Goal: Navigation & Orientation: Find specific page/section

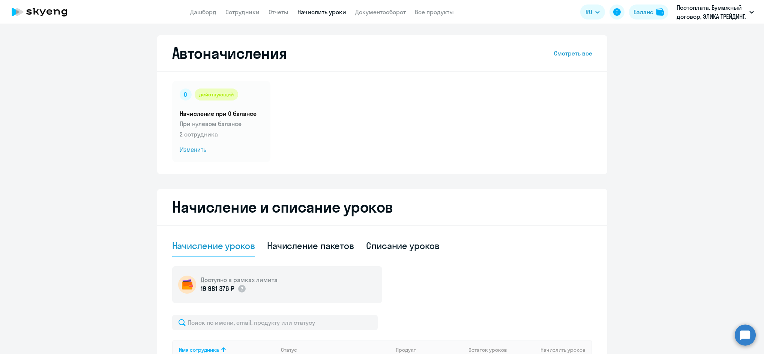
select select "10"
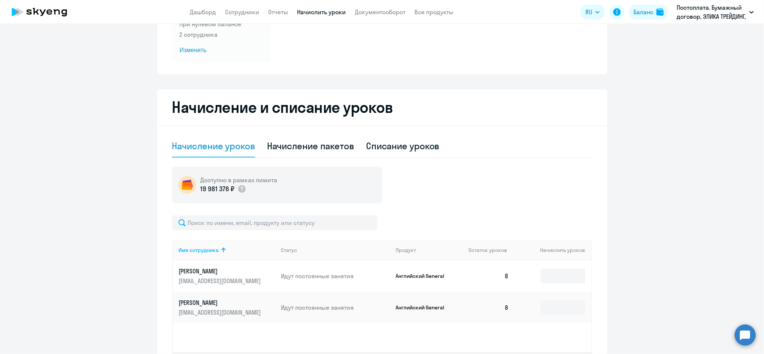
scroll to position [150, 0]
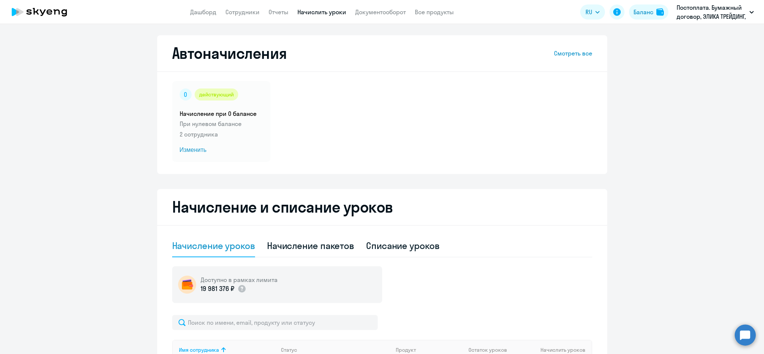
select select "10"
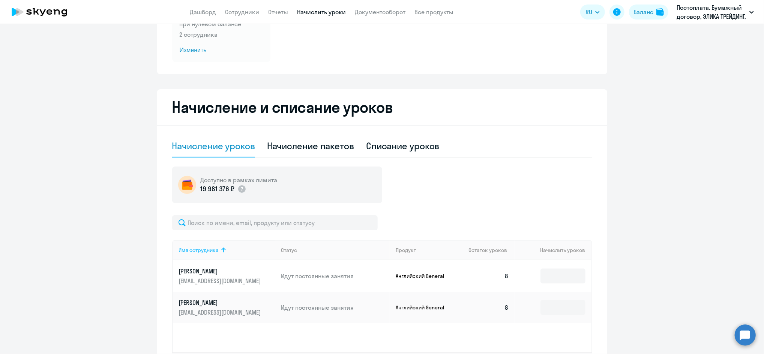
click at [219, 251] on icon at bounding box center [223, 250] width 9 height 9
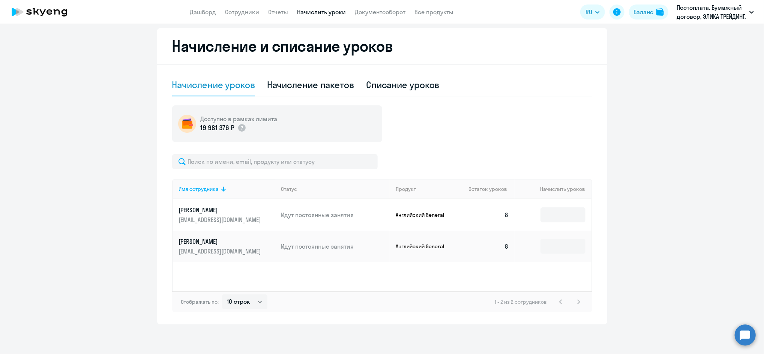
scroll to position [0, 0]
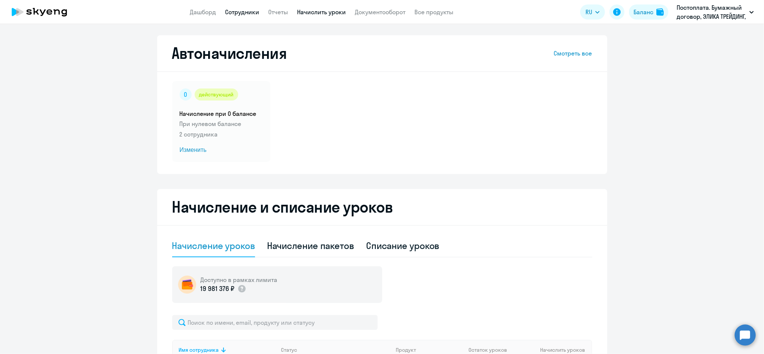
click at [233, 9] on link "Сотрудники" at bounding box center [242, 11] width 34 height 7
select select "30"
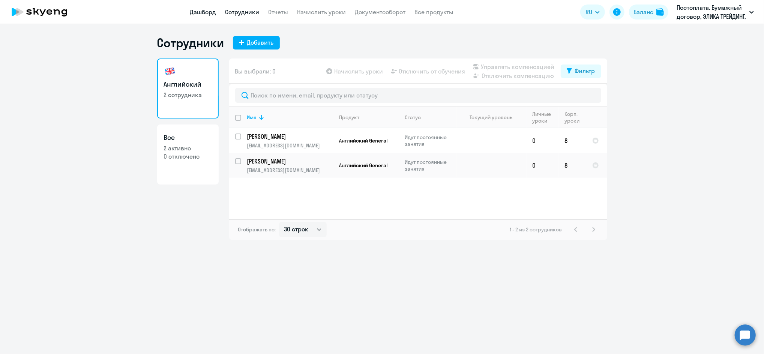
click at [203, 12] on link "Дашборд" at bounding box center [203, 11] width 26 height 7
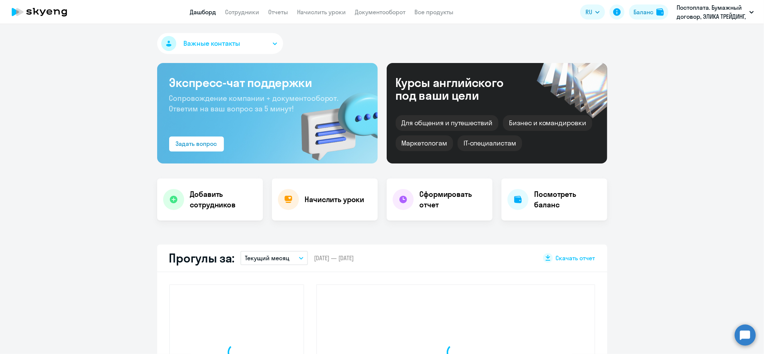
select select "30"
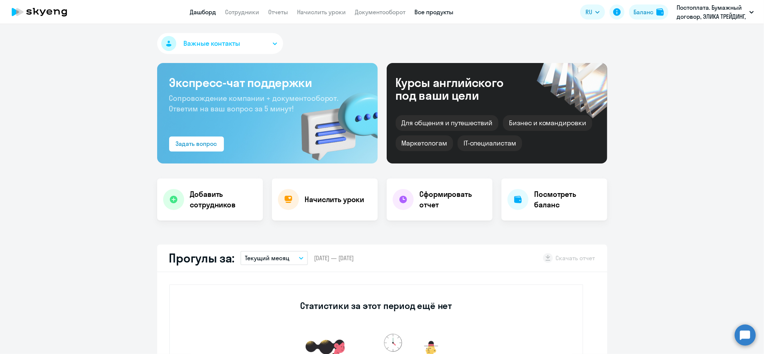
click at [451, 11] on link "Все продукты" at bounding box center [434, 11] width 39 height 7
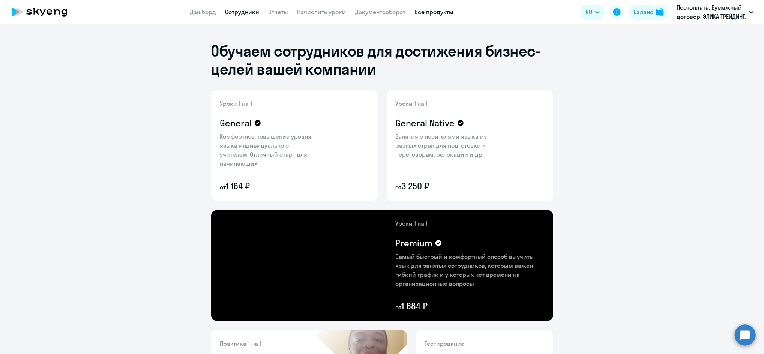
click at [250, 12] on link "Сотрудники" at bounding box center [242, 11] width 34 height 7
select select "30"
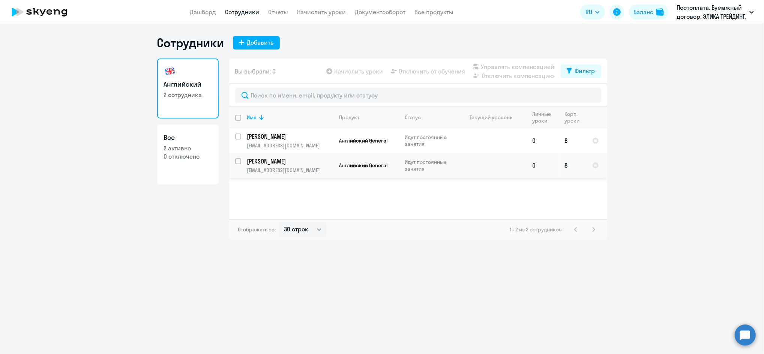
click at [409, 166] on p "Идут постоянные занятия" at bounding box center [430, 165] width 51 height 13
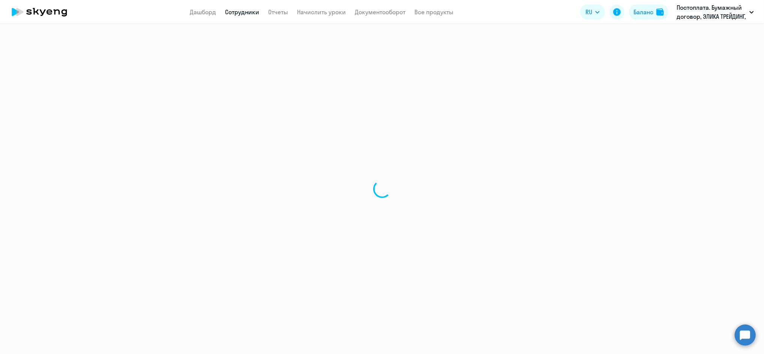
select select "english"
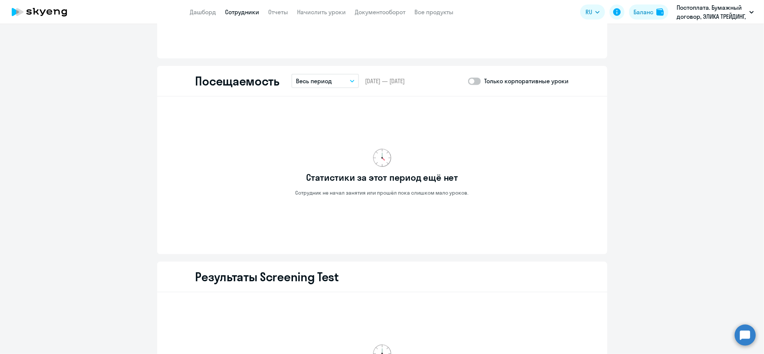
scroll to position [900, 0]
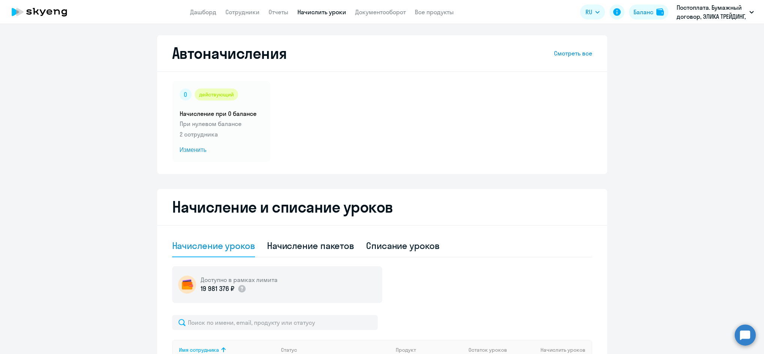
select select "10"
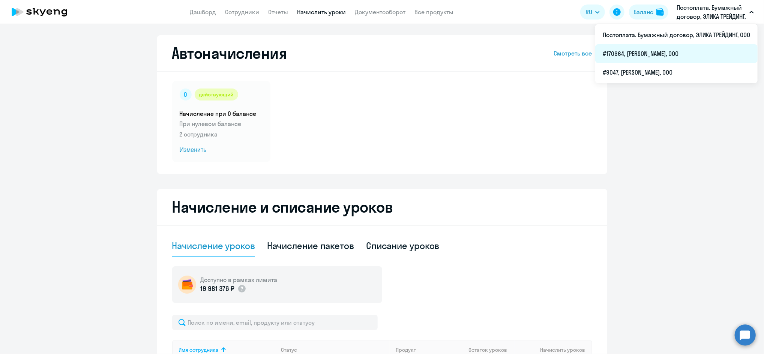
click at [643, 51] on li "#170664, [PERSON_NAME], ООО" at bounding box center [676, 53] width 162 height 19
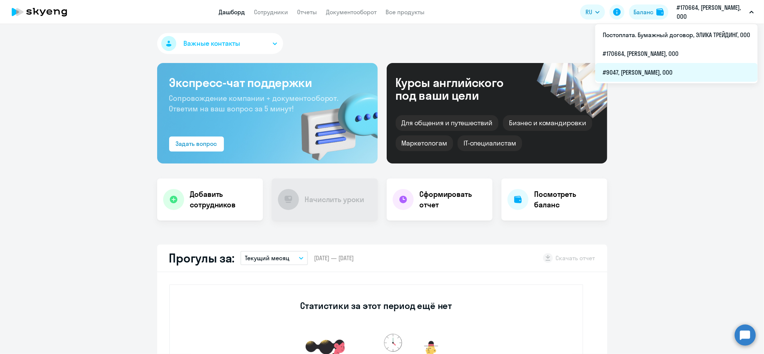
click at [650, 70] on li "#9047, [PERSON_NAME], ООО" at bounding box center [676, 72] width 162 height 19
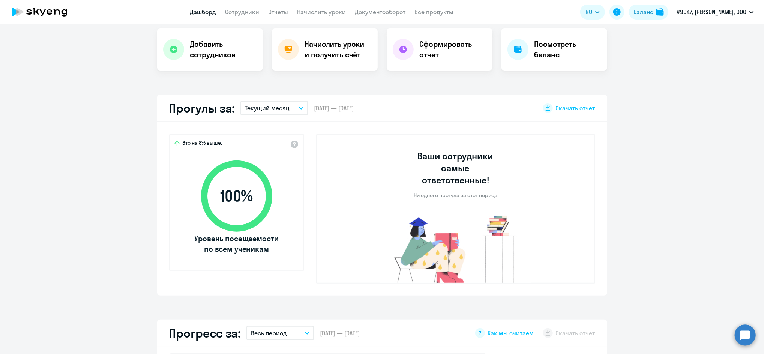
select select "30"
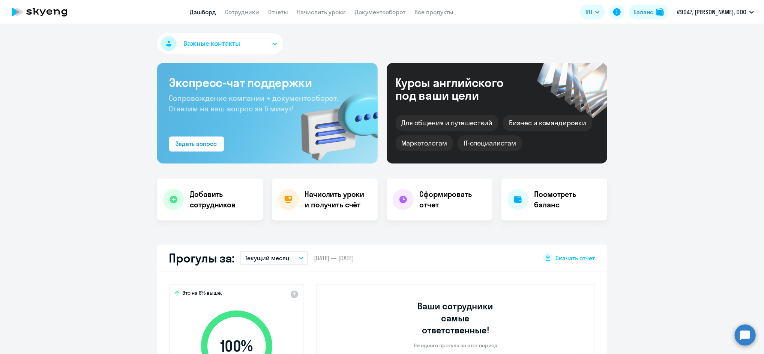
click at [237, 7] on app-menu-item-link "Сотрудники" at bounding box center [242, 11] width 34 height 9
click at [238, 10] on link "Сотрудники" at bounding box center [242, 11] width 34 height 7
select select "30"
